Goal: Task Accomplishment & Management: Use online tool/utility

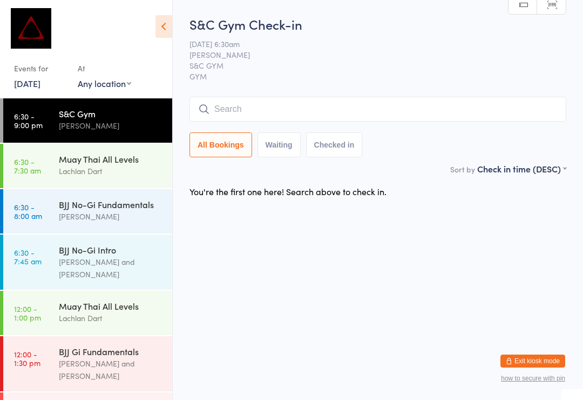
click at [553, 358] on button "Exit kiosk mode" at bounding box center [533, 360] width 65 height 13
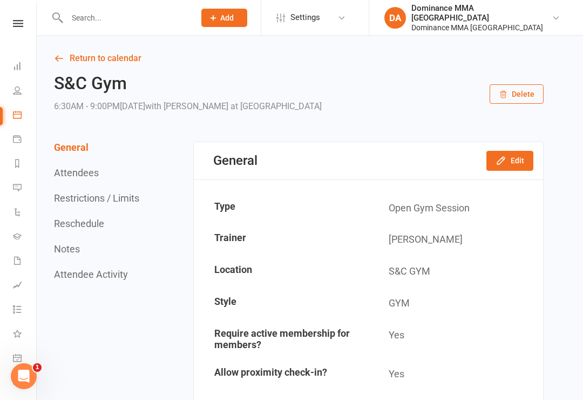
click at [104, 20] on input "text" at bounding box center [126, 17] width 124 height 15
click at [25, 131] on link "Payments" at bounding box center [25, 140] width 24 height 24
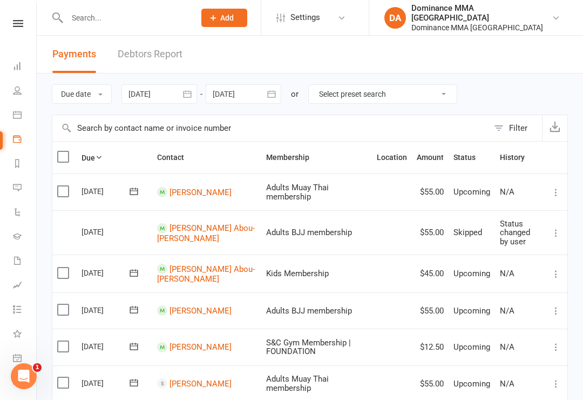
click at [25, 107] on link "Calendar" at bounding box center [25, 116] width 24 height 24
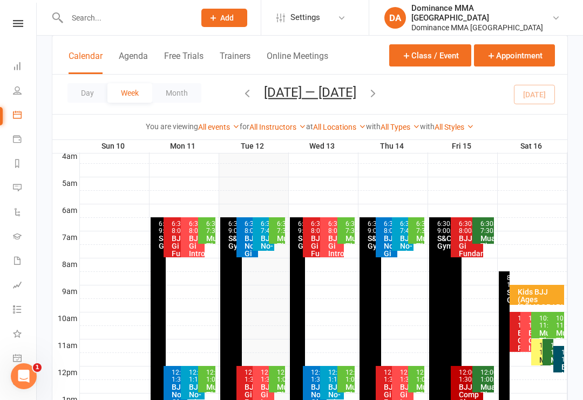
scroll to position [178, 0]
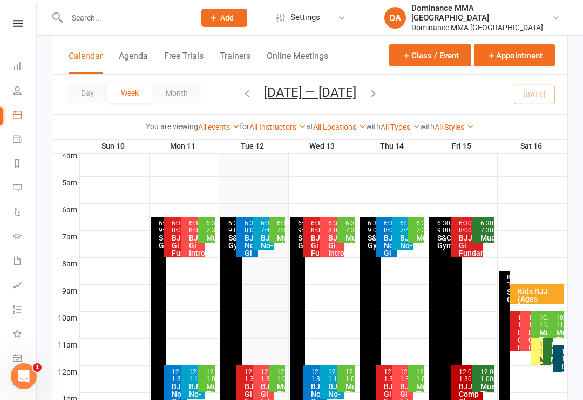
click at [283, 222] on div "6:30am - 7:30am" at bounding box center [280, 227] width 6 height 14
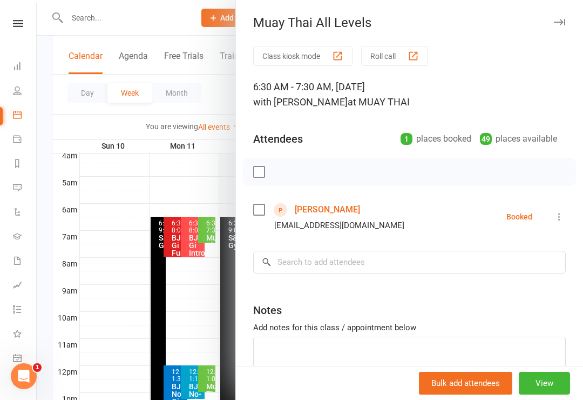
click at [338, 210] on link "[PERSON_NAME]" at bounding box center [327, 209] width 65 height 17
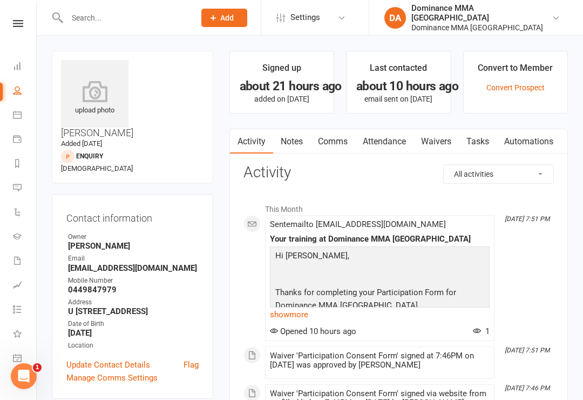
click at [440, 142] on link "Waivers" at bounding box center [436, 141] width 45 height 25
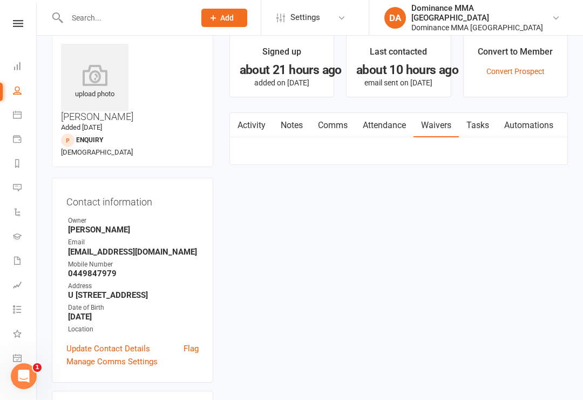
scroll to position [17, 0]
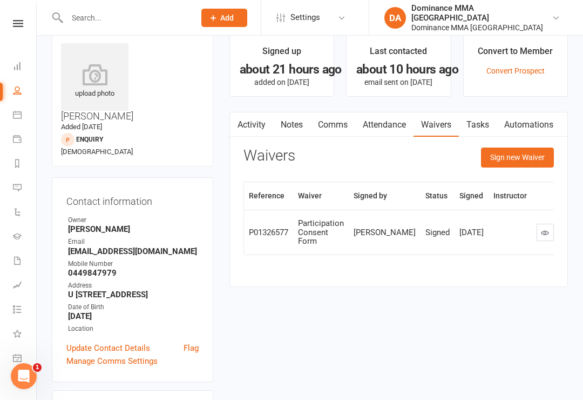
click at [288, 125] on link "Notes" at bounding box center [291, 124] width 37 height 25
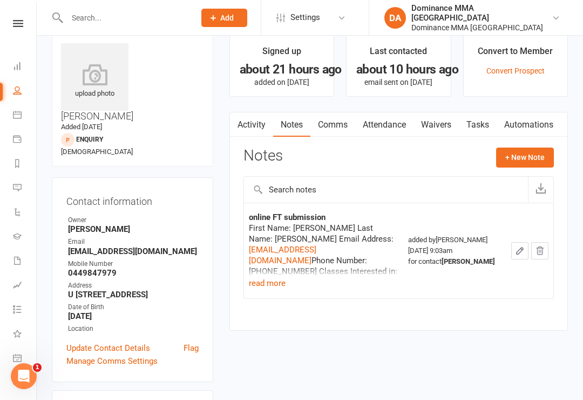
click at [275, 286] on button "read more" at bounding box center [267, 283] width 37 height 13
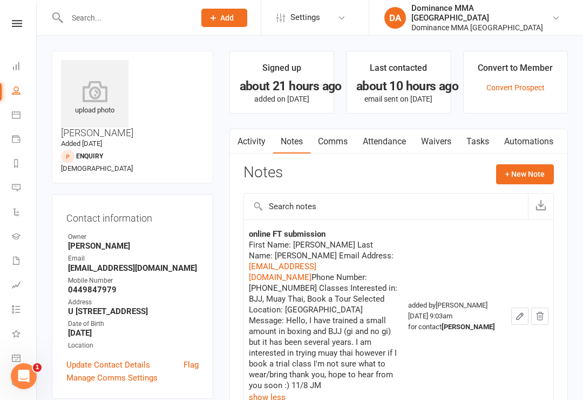
scroll to position [0, 1]
click at [25, 56] on link "Dashboard" at bounding box center [24, 67] width 24 height 24
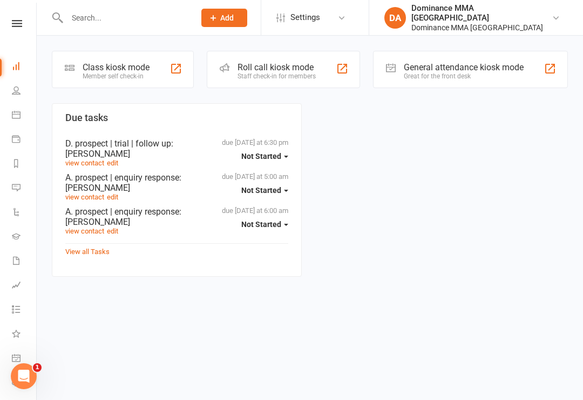
click at [118, 69] on div "Class kiosk mode" at bounding box center [116, 67] width 67 height 10
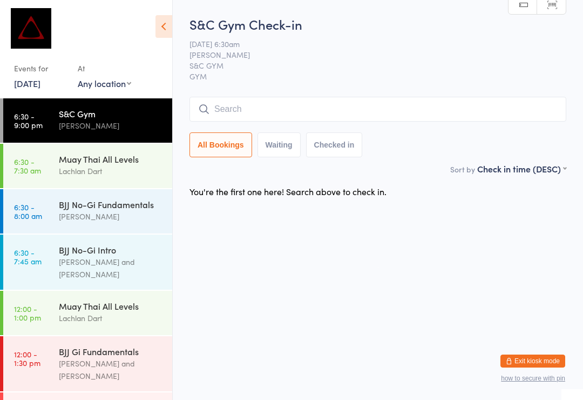
click at [92, 164] on div "Muay Thai All Levels" at bounding box center [111, 159] width 104 height 12
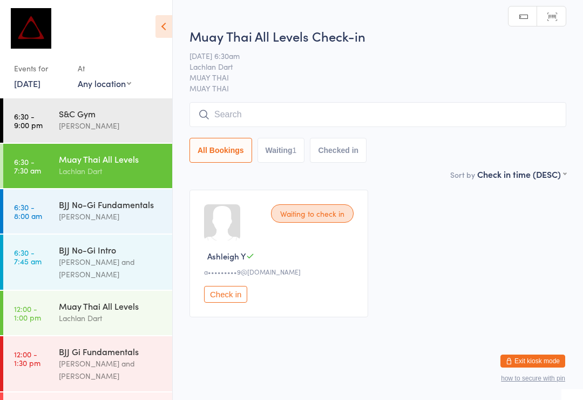
click at [225, 117] on input "search" at bounding box center [378, 114] width 377 height 25
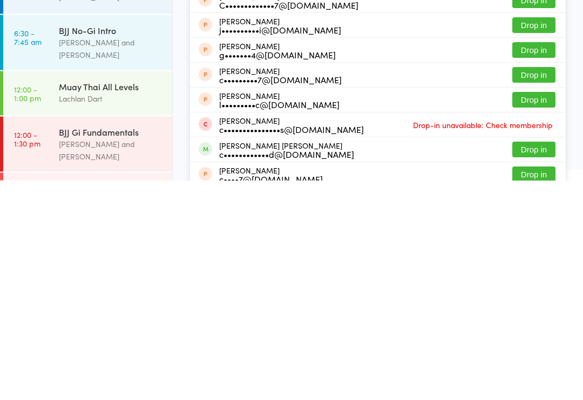
scroll to position [94, 0]
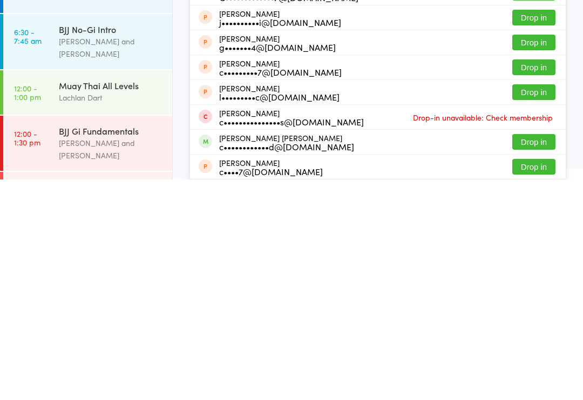
type input "[PERSON_NAME]"
click at [529, 354] on button "Drop in" at bounding box center [534, 362] width 43 height 16
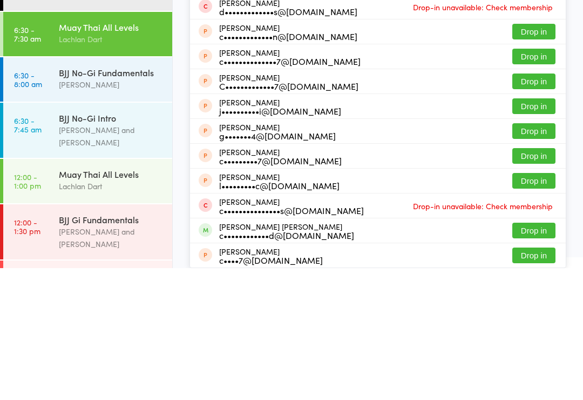
scroll to position [5, 0]
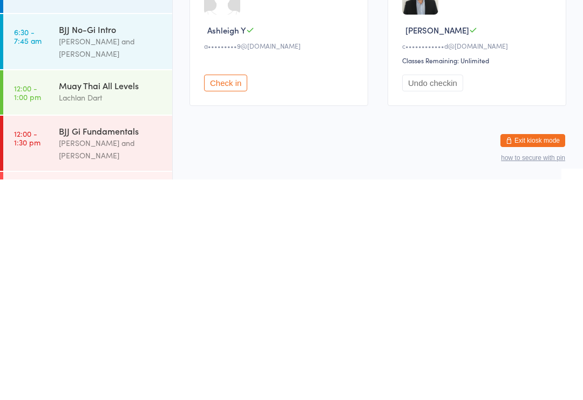
click at [85, 291] on div "Muay Thai All Levels Lachlan Dart" at bounding box center [115, 312] width 113 height 43
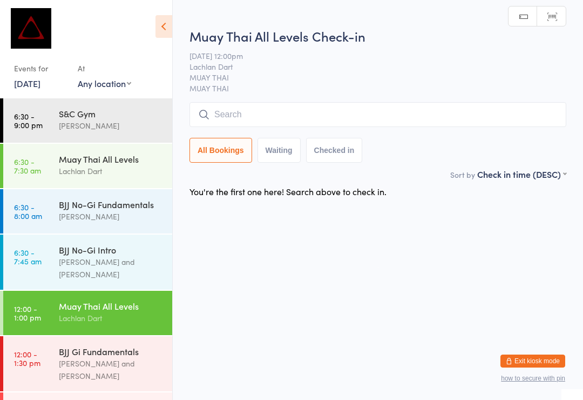
click at [278, 113] on input "search" at bounding box center [378, 114] width 377 height 25
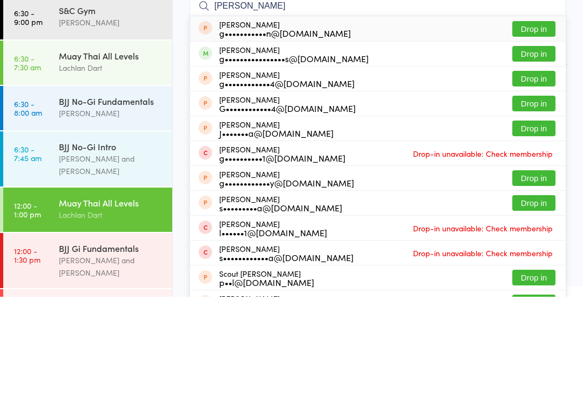
type input "[PERSON_NAME]"
click at [533, 149] on button "Drop in" at bounding box center [534, 157] width 43 height 16
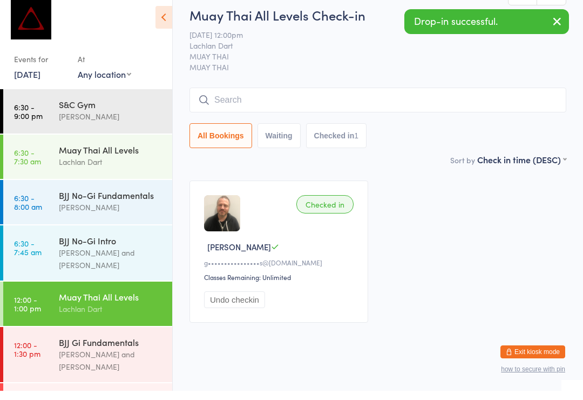
click at [299, 49] on span "Lachlan Dart" at bounding box center [370, 54] width 360 height 11
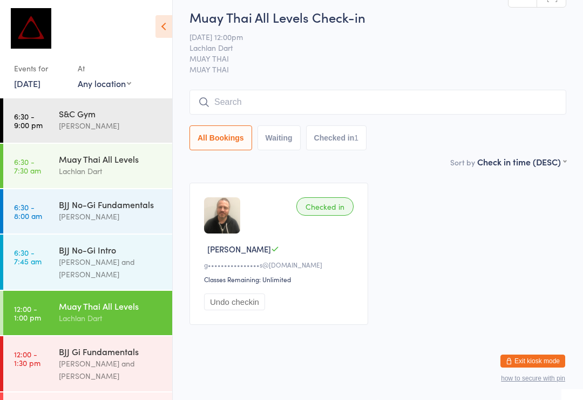
click at [115, 219] on div "[PERSON_NAME]" at bounding box center [111, 216] width 104 height 12
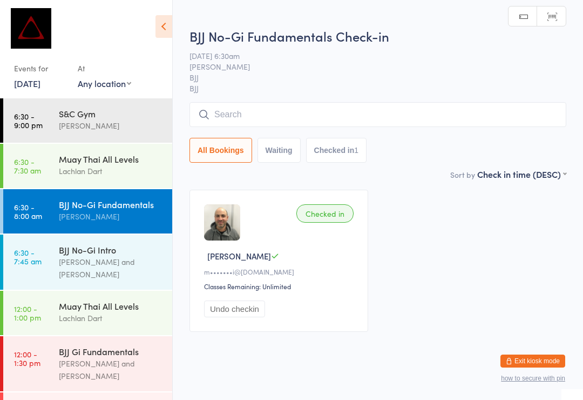
click at [390, 116] on input "search" at bounding box center [378, 114] width 377 height 25
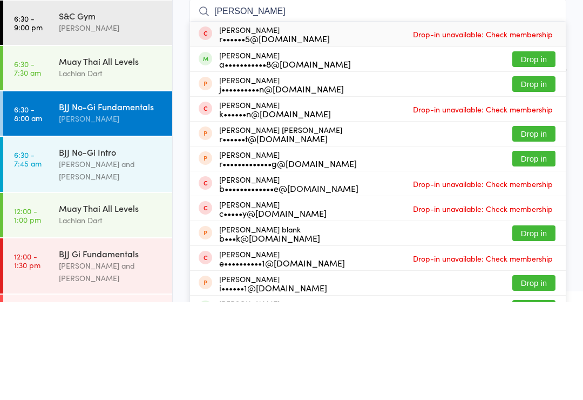
type input "[PERSON_NAME]"
click at [533, 149] on button "Drop in" at bounding box center [534, 157] width 43 height 16
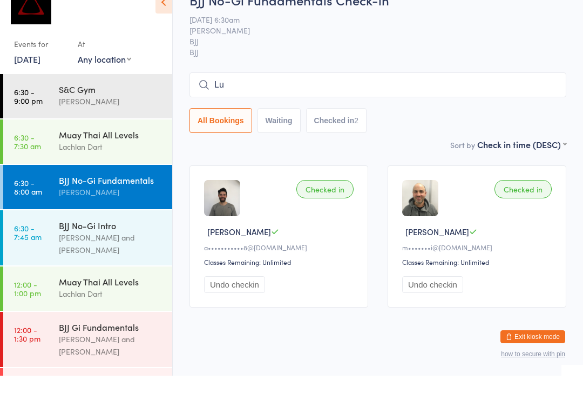
type input "Luk"
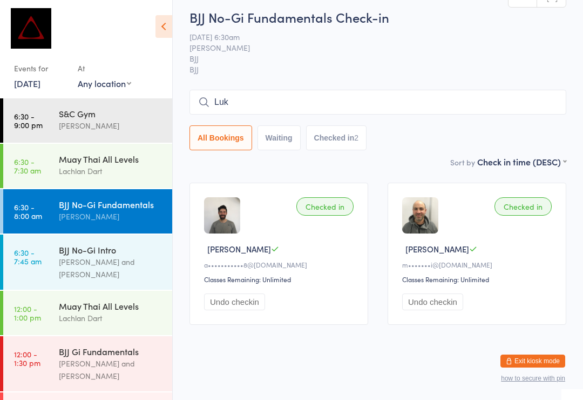
click at [110, 161] on div "Muay Thai All Levels" at bounding box center [111, 159] width 104 height 12
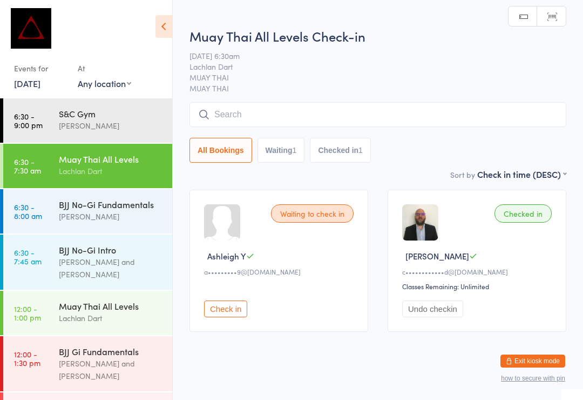
click at [293, 114] on input "search" at bounding box center [378, 114] width 377 height 25
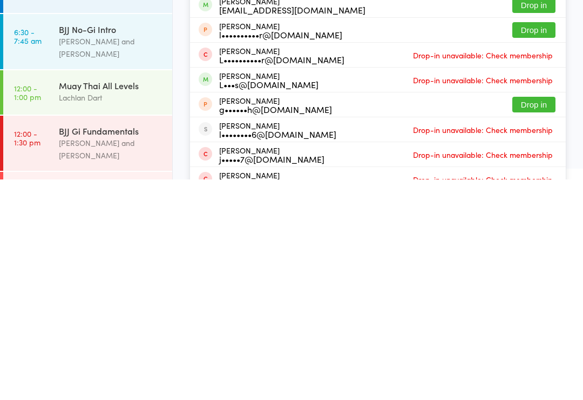
scroll to position [68, 0]
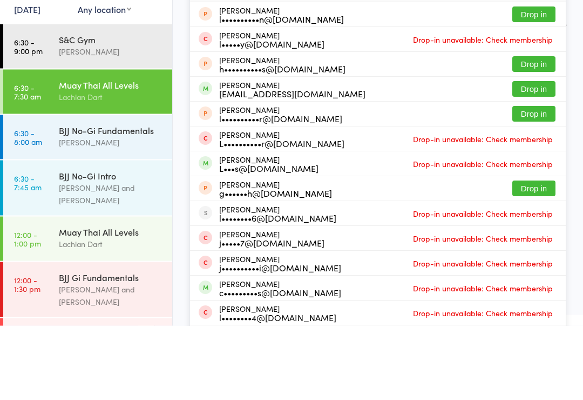
type input "[PERSON_NAME]"
click at [523, 156] on button "Drop in" at bounding box center [534, 164] width 43 height 16
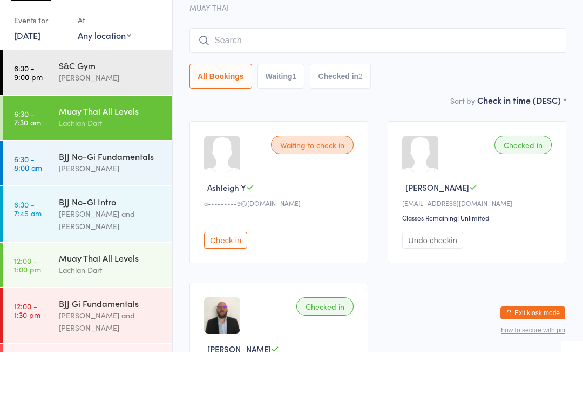
scroll to position [69, 0]
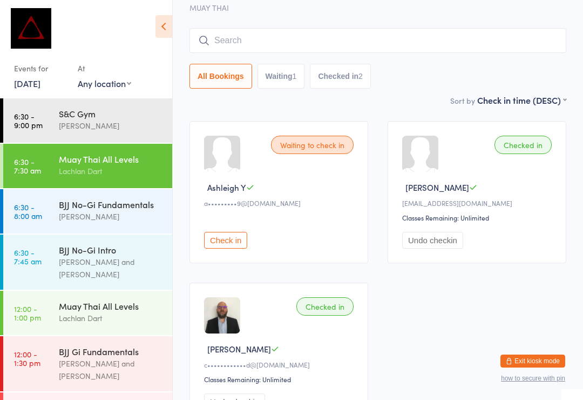
click at [120, 160] on div "Muay Thai All Levels" at bounding box center [111, 159] width 104 height 12
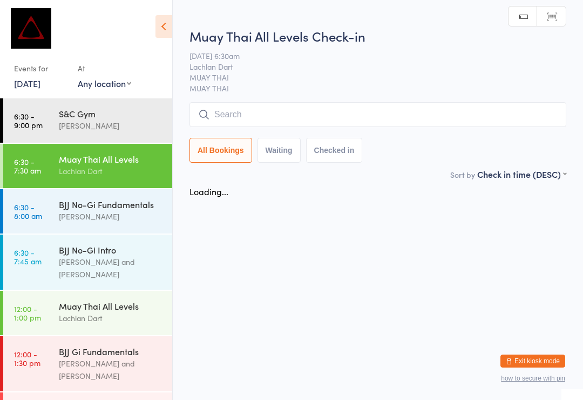
scroll to position [0, 0]
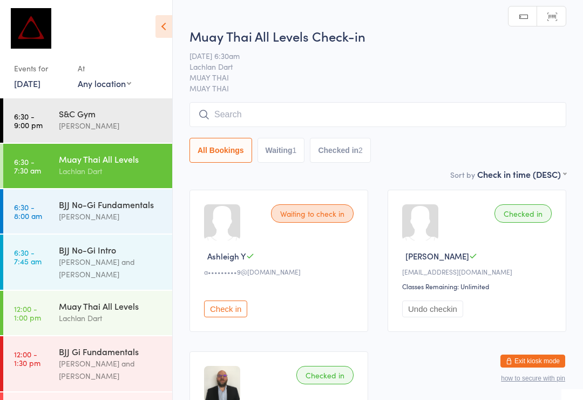
click at [295, 117] on input "search" at bounding box center [378, 114] width 377 height 25
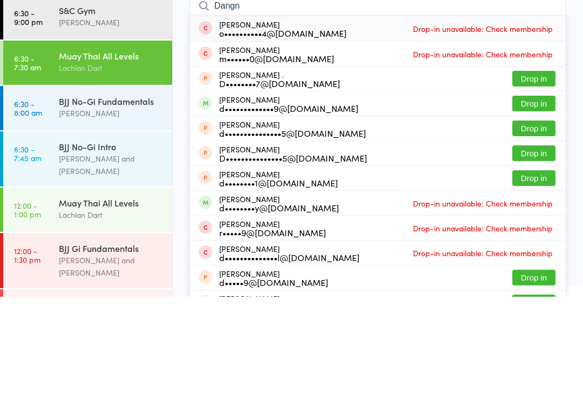
type input "Dangn"
click at [538, 199] on button "Drop in" at bounding box center [534, 207] width 43 height 16
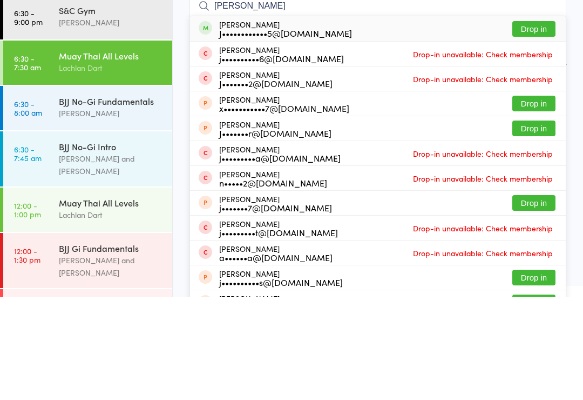
type input "[PERSON_NAME]"
click at [532, 124] on button "Drop in" at bounding box center [534, 132] width 43 height 16
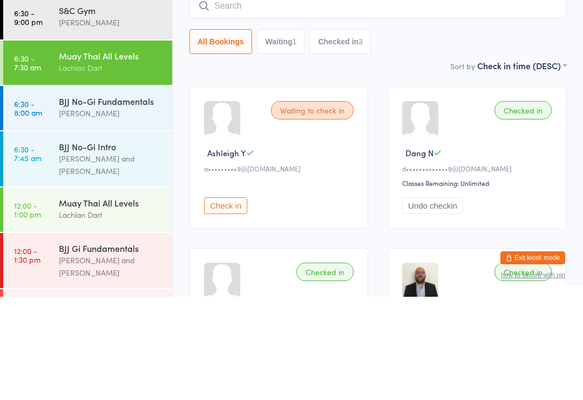
scroll to position [103, 0]
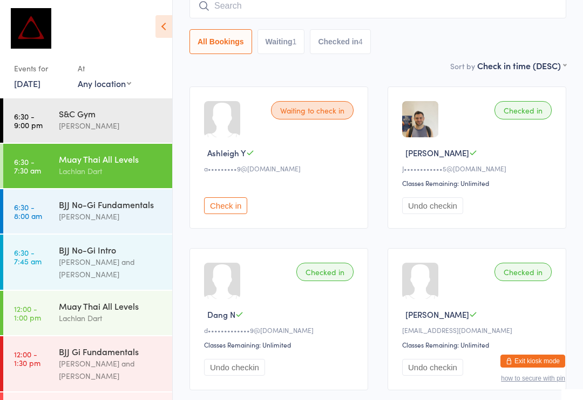
click at [110, 205] on div "BJJ No-Gi Fundamentals" at bounding box center [111, 204] width 104 height 12
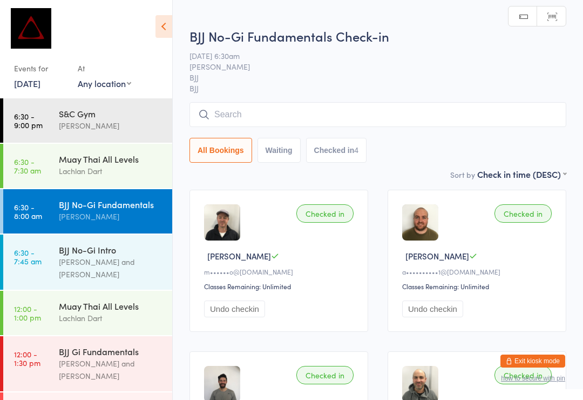
click at [289, 112] on input "search" at bounding box center [378, 114] width 377 height 25
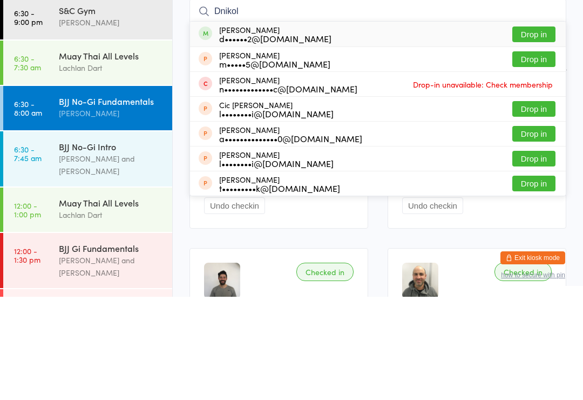
type input "Dnikol"
click at [533, 130] on button "Drop in" at bounding box center [534, 138] width 43 height 16
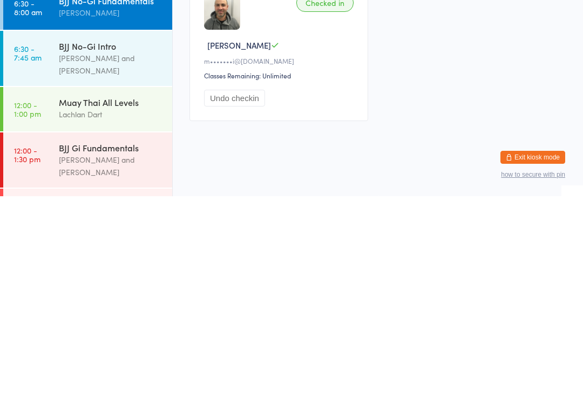
scroll to position [350, 0]
click at [116, 345] on div "BJJ Gi Fundamentals" at bounding box center [111, 351] width 104 height 12
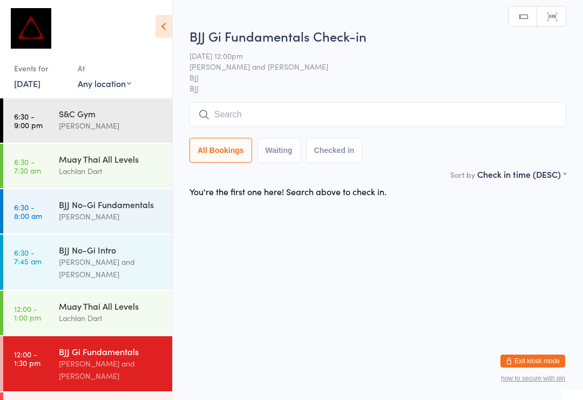
click at [109, 315] on div "Muay Thai All Levels Lachlan Dart" at bounding box center [115, 312] width 113 height 43
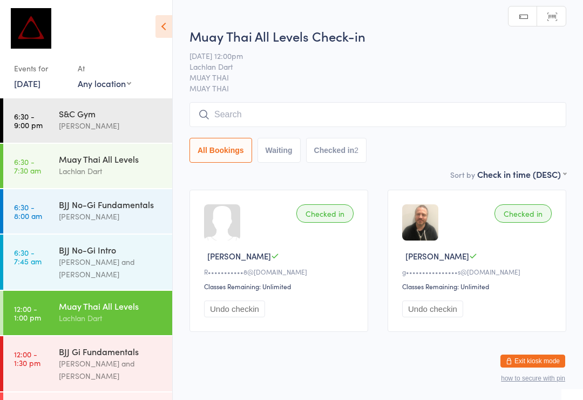
click at [133, 206] on div "BJJ No-Gi Fundamentals" at bounding box center [111, 204] width 104 height 12
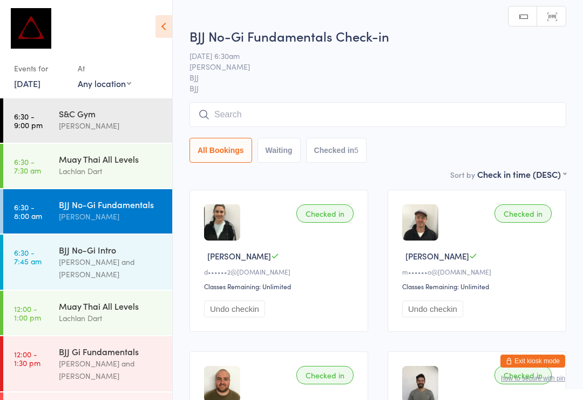
click at [319, 126] on input "search" at bounding box center [378, 114] width 377 height 25
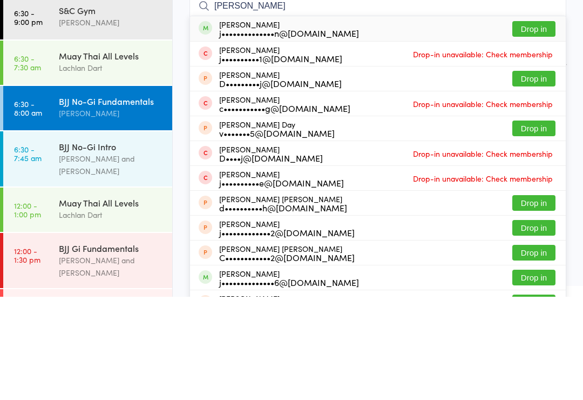
type input "Jackson thor"
click at [536, 124] on button "Drop in" at bounding box center [534, 132] width 43 height 16
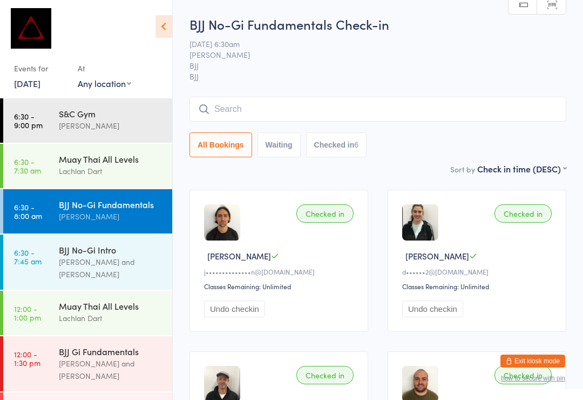
click at [109, 160] on div "Muay Thai All Levels" at bounding box center [111, 159] width 104 height 12
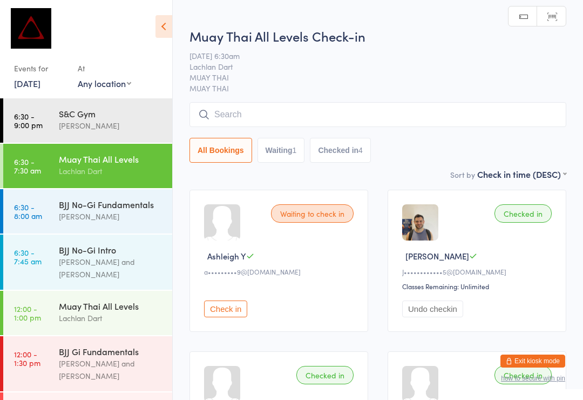
click at [244, 106] on input "search" at bounding box center [378, 114] width 377 height 25
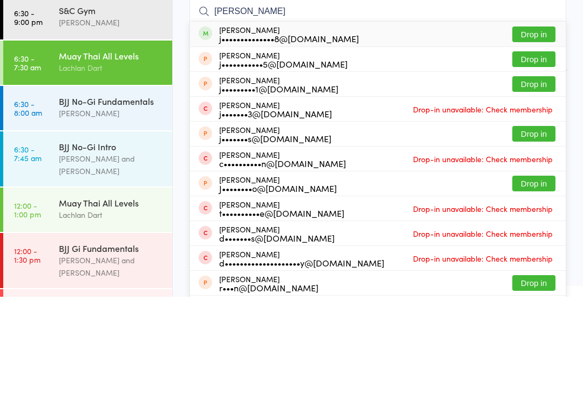
type input "James os"
click at [546, 130] on button "Drop in" at bounding box center [534, 138] width 43 height 16
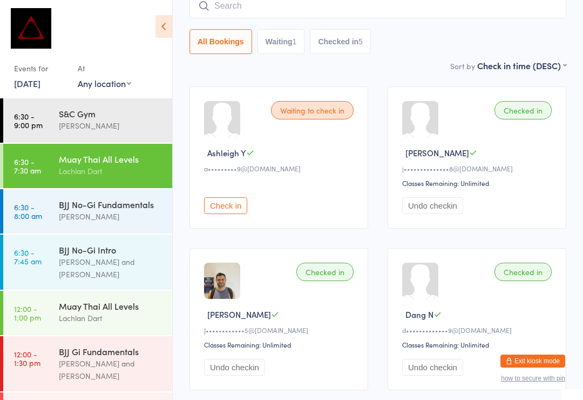
click at [129, 209] on div "BJJ No-Gi Fundamentals" at bounding box center [111, 204] width 104 height 12
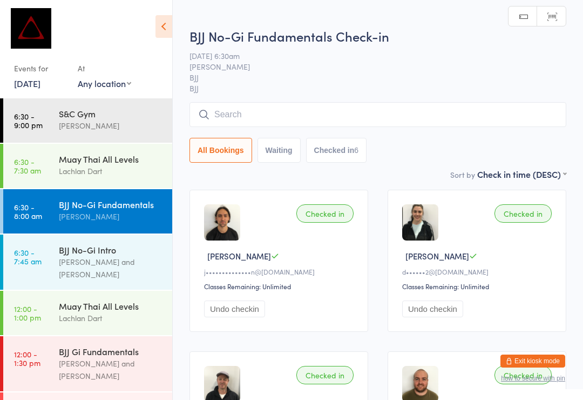
click at [426, 104] on input "search" at bounding box center [378, 114] width 377 height 25
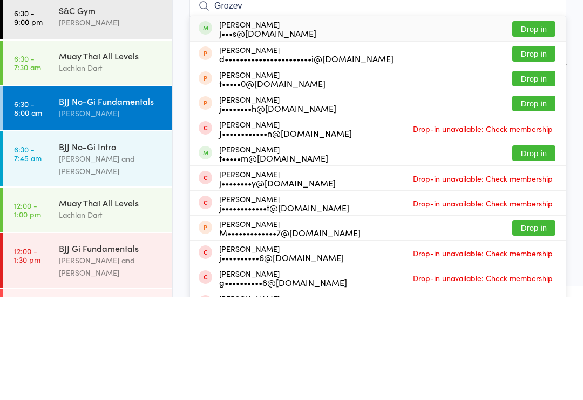
type input "Grozev"
click at [535, 124] on button "Drop in" at bounding box center [534, 132] width 43 height 16
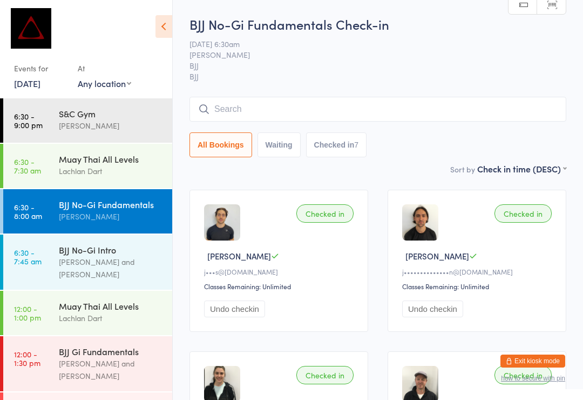
click at [129, 165] on div "Muay Thai All Levels" at bounding box center [111, 159] width 104 height 12
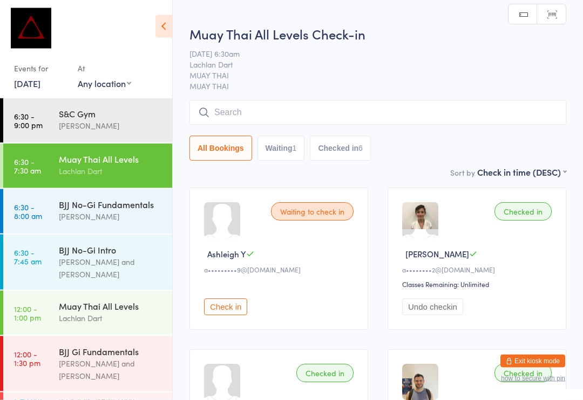
scroll to position [2, 0]
click at [419, 105] on input "search" at bounding box center [378, 112] width 377 height 25
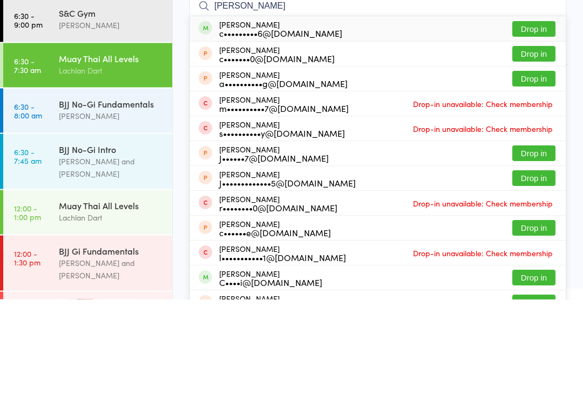
type input "Cheng"
click at [550, 122] on button "Drop in" at bounding box center [534, 130] width 43 height 16
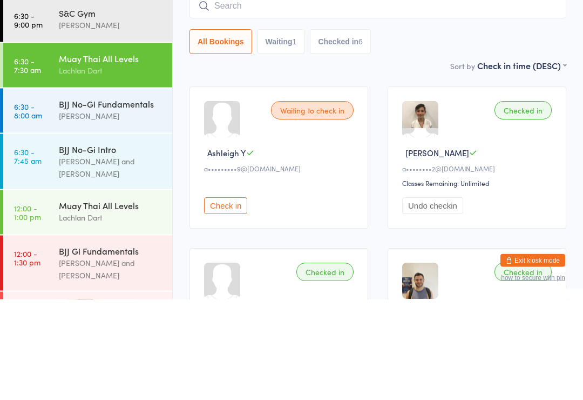
scroll to position [103, 0]
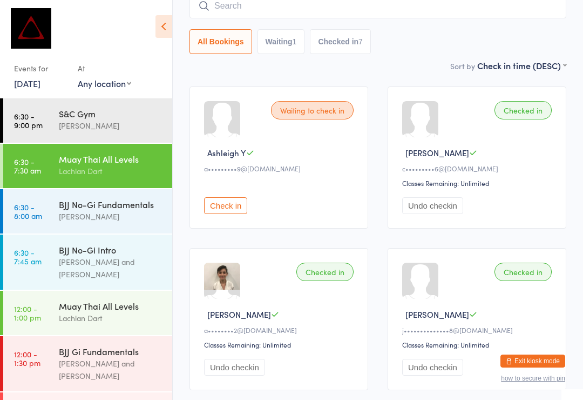
click at [96, 203] on div "BJJ No-Gi Fundamentals" at bounding box center [111, 204] width 104 height 12
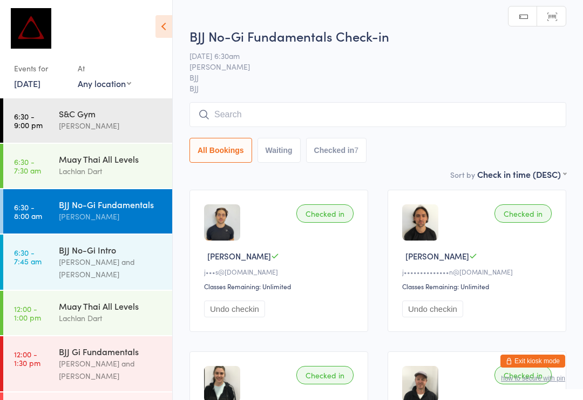
click at [314, 117] on input "search" at bounding box center [378, 114] width 377 height 25
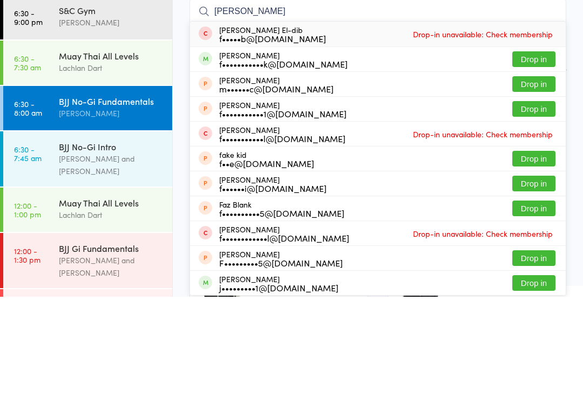
type input "Fadi"
click at [544, 154] on button "Drop in" at bounding box center [534, 162] width 43 height 16
